Goal: Information Seeking & Learning: Learn about a topic

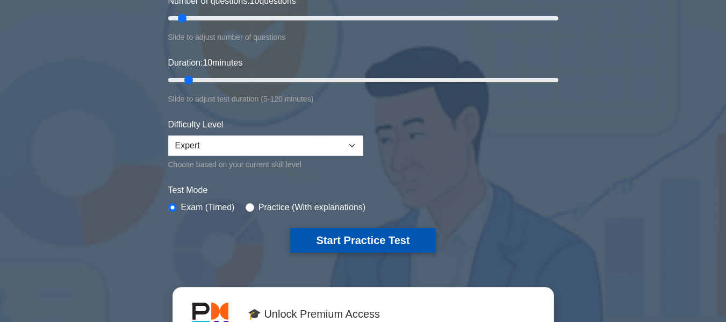
click at [368, 240] on button "Start Practice Test" at bounding box center [362, 240] width 145 height 25
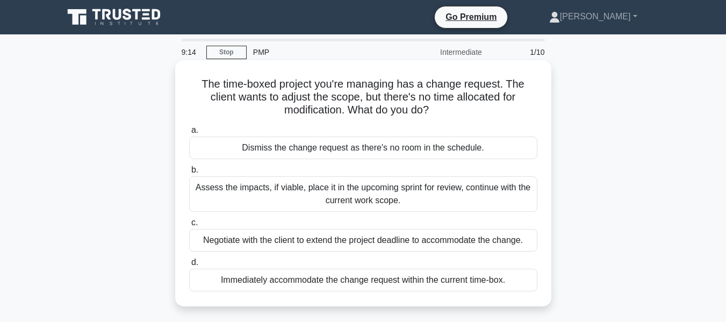
click at [300, 191] on div "Assess the impacts, if viable, place it in the upcoming sprint for review, cont…" at bounding box center [363, 193] width 348 height 35
click at [189, 173] on input "b. Assess the impacts, if viable, place it in the upcoming sprint for review, c…" at bounding box center [189, 170] width 0 height 7
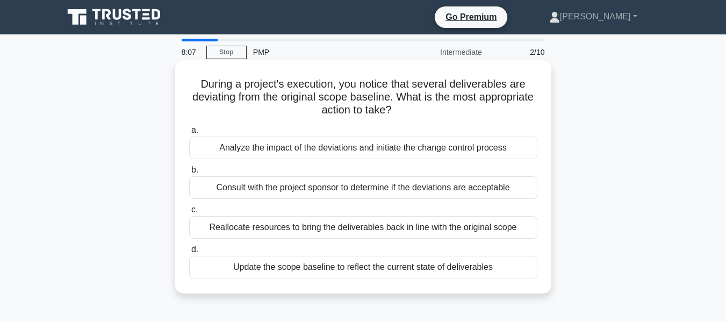
click at [367, 187] on div "Consult with the project sponsor to determine if the deviations are acceptable" at bounding box center [363, 187] width 348 height 23
click at [189, 173] on input "b. Consult with the project sponsor to determine if the deviations are acceptab…" at bounding box center [189, 170] width 0 height 7
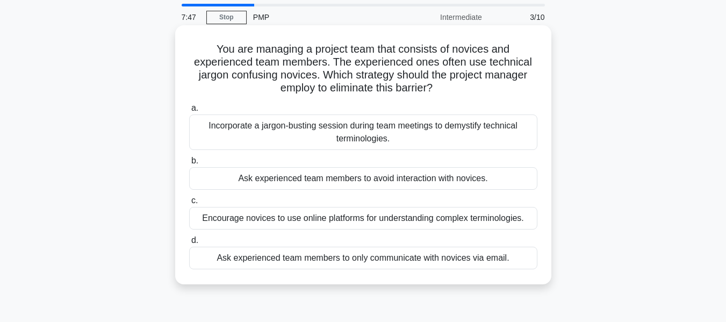
scroll to position [54, 0]
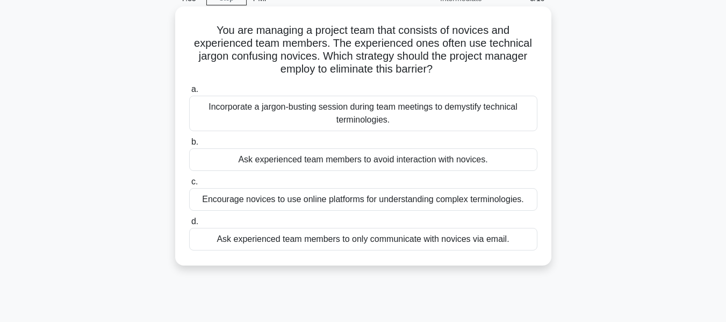
click at [318, 113] on div "Incorporate a jargon-busting session during team meetings to demystify technica…" at bounding box center [363, 113] width 348 height 35
click at [189, 93] on input "a. Incorporate a jargon-busting session during team meetings to demystify techn…" at bounding box center [189, 89] width 0 height 7
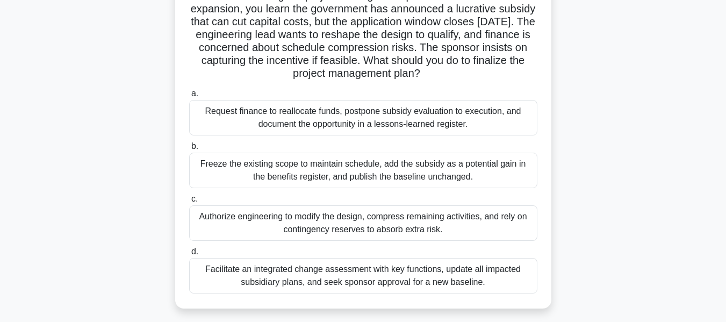
scroll to position [107, 0]
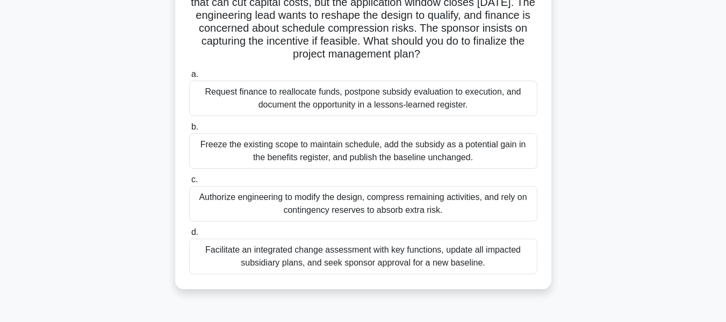
click at [373, 256] on div "Facilitate an integrated change assessment with key functions, update all impac…" at bounding box center [363, 255] width 348 height 35
click at [189, 236] on input "d. Facilitate an integrated change assessment with key functions, update all im…" at bounding box center [189, 232] width 0 height 7
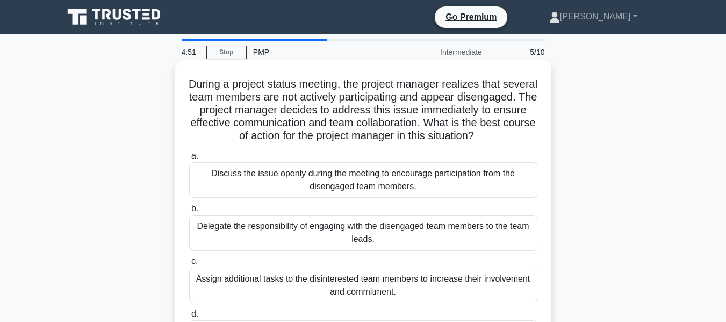
scroll to position [54, 0]
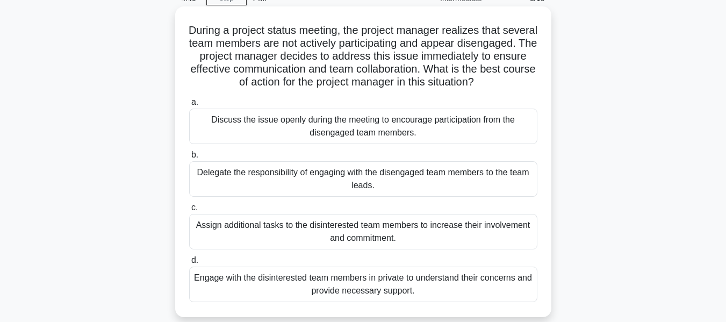
click at [291, 287] on div "Engage with the disinterested team members in private to understand their conce…" at bounding box center [363, 283] width 348 height 35
click at [189, 264] on input "d. Engage with the disinterested team members in private to understand their co…" at bounding box center [189, 260] width 0 height 7
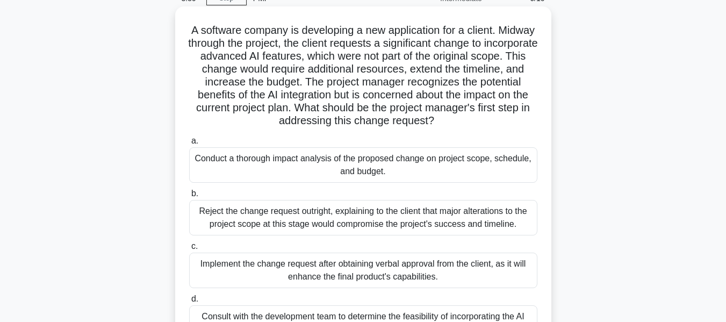
scroll to position [107, 0]
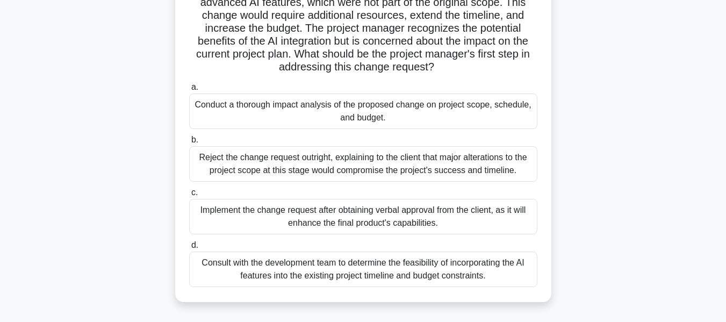
click at [250, 105] on div "Conduct a thorough impact analysis of the proposed change on project scope, sch…" at bounding box center [363, 110] width 348 height 35
click at [189, 91] on input "a. Conduct a thorough impact analysis of the proposed change on project scope, …" at bounding box center [189, 87] width 0 height 7
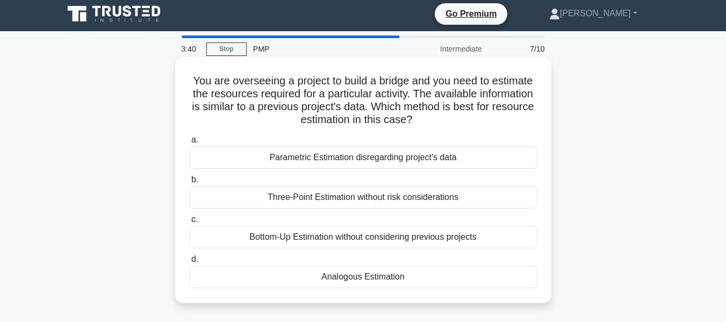
scroll to position [0, 0]
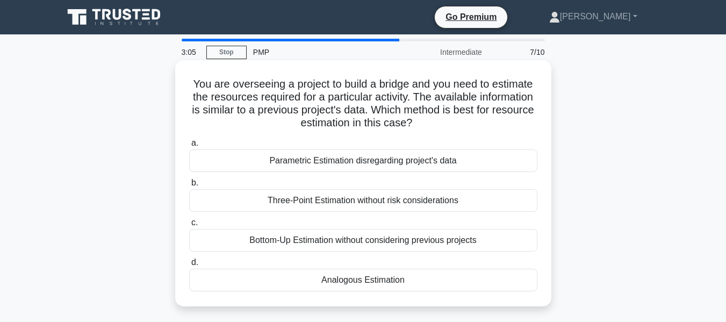
click at [334, 281] on div "Analogous Estimation" at bounding box center [363, 280] width 348 height 23
click at [189, 266] on input "d. Analogous Estimation" at bounding box center [189, 262] width 0 height 7
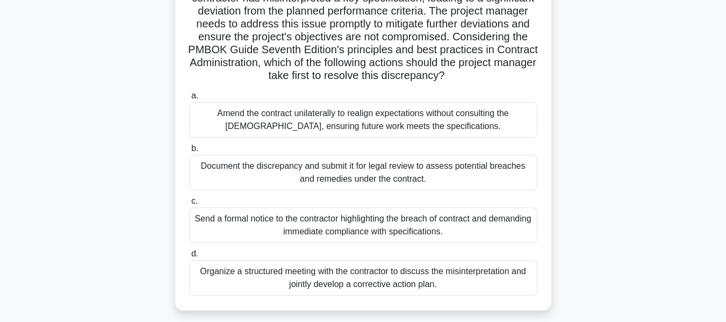
scroll to position [161, 0]
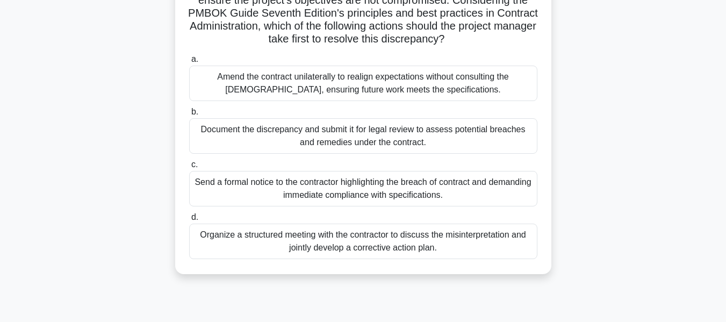
click at [401, 257] on div "Organize a structured meeting with the contractor to discuss the misinterpretat…" at bounding box center [363, 240] width 348 height 35
click at [189, 221] on input "d. Organize a structured meeting with the contractor to discuss the misinterpre…" at bounding box center [189, 217] width 0 height 7
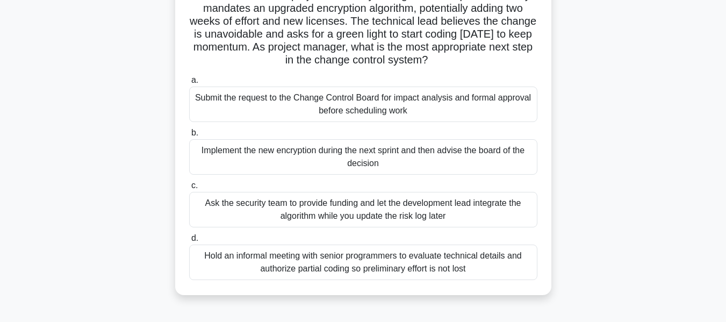
scroll to position [107, 0]
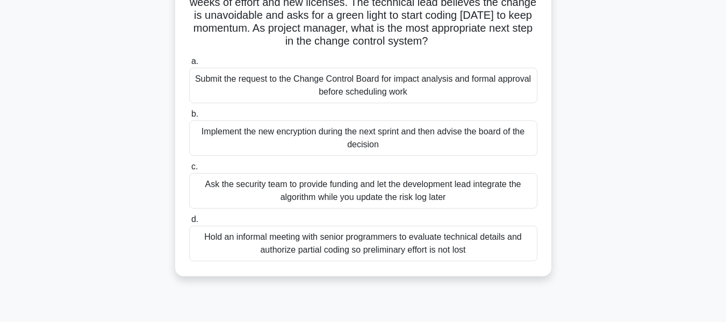
click at [382, 82] on div "Submit the request to the Change Control Board for impact analysis and formal a…" at bounding box center [363, 85] width 348 height 35
click at [189, 65] on input "a. Submit the request to the Change Control Board for impact analysis and forma…" at bounding box center [189, 61] width 0 height 7
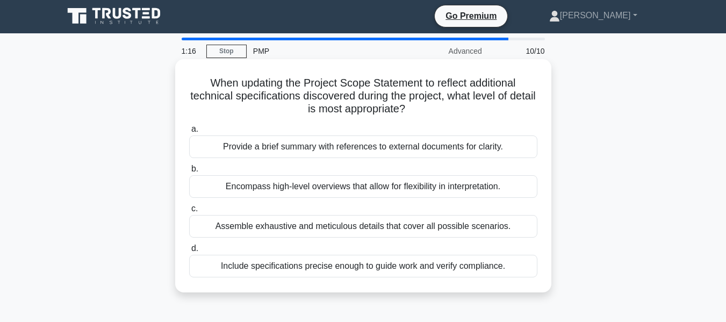
scroll to position [0, 0]
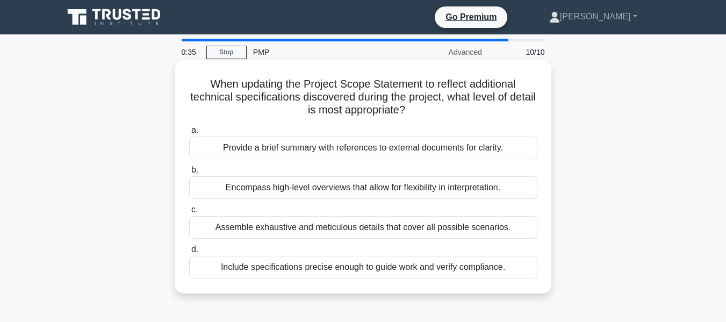
click at [358, 264] on div "Include specifications precise enough to guide work and verify compliance." at bounding box center [363, 267] width 348 height 23
click at [189, 253] on input "d. Include specifications precise enough to guide work and verify compliance." at bounding box center [189, 249] width 0 height 7
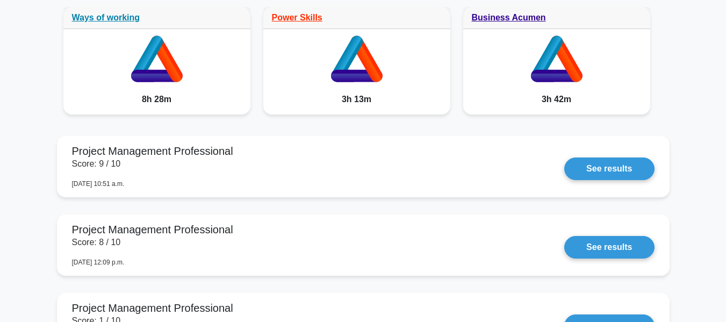
scroll to position [913, 0]
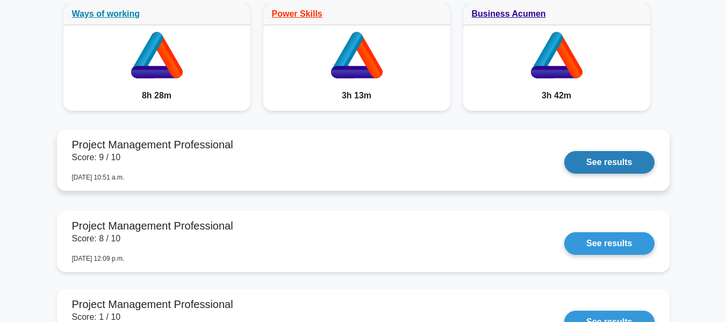
click at [592, 164] on link "See results" at bounding box center [609, 162] width 90 height 23
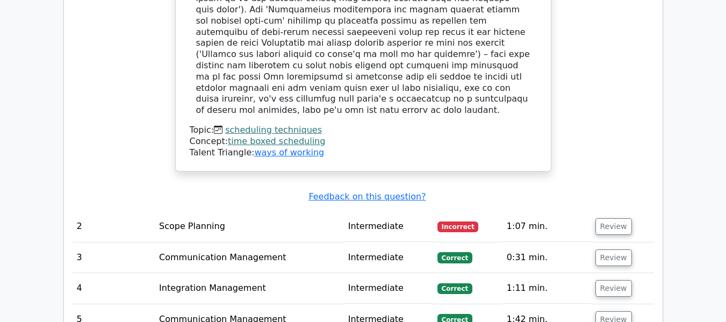
scroll to position [1397, 0]
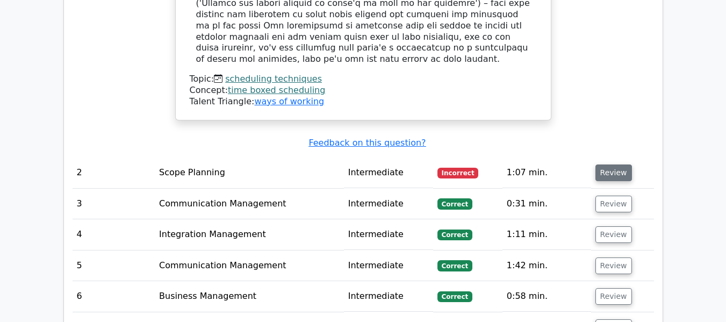
click at [617, 164] on button "Review" at bounding box center [613, 172] width 37 height 17
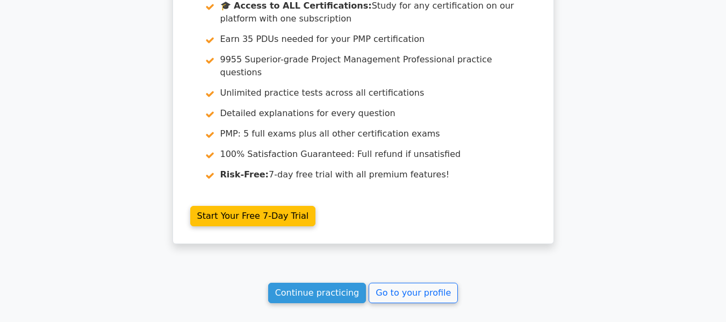
scroll to position [2635, 0]
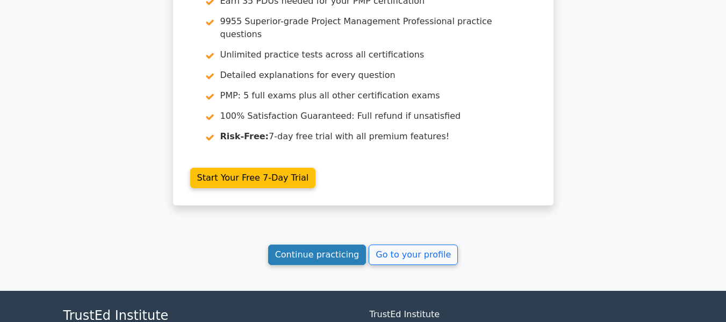
click at [336, 244] on link "Continue practicing" at bounding box center [317, 254] width 98 height 20
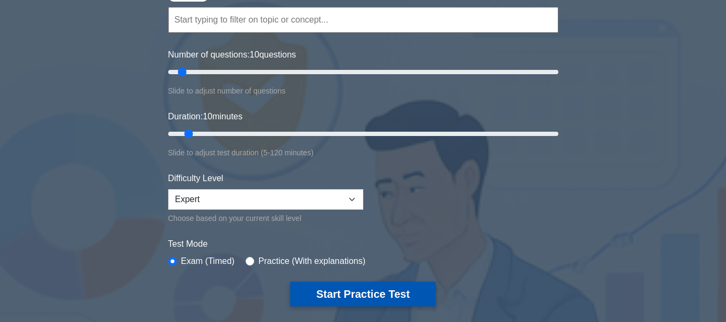
scroll to position [161, 0]
